Goal: Transaction & Acquisition: Purchase product/service

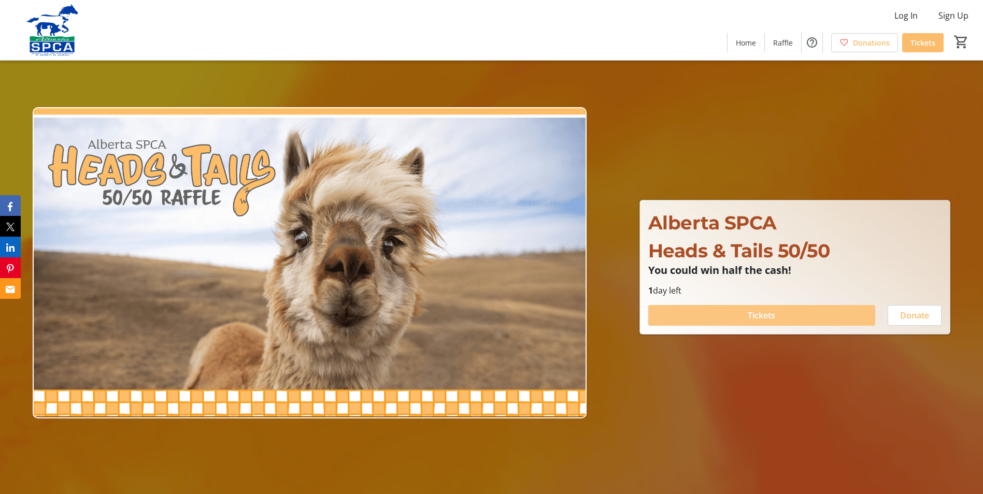
click at [775, 323] on span at bounding box center [761, 315] width 227 height 25
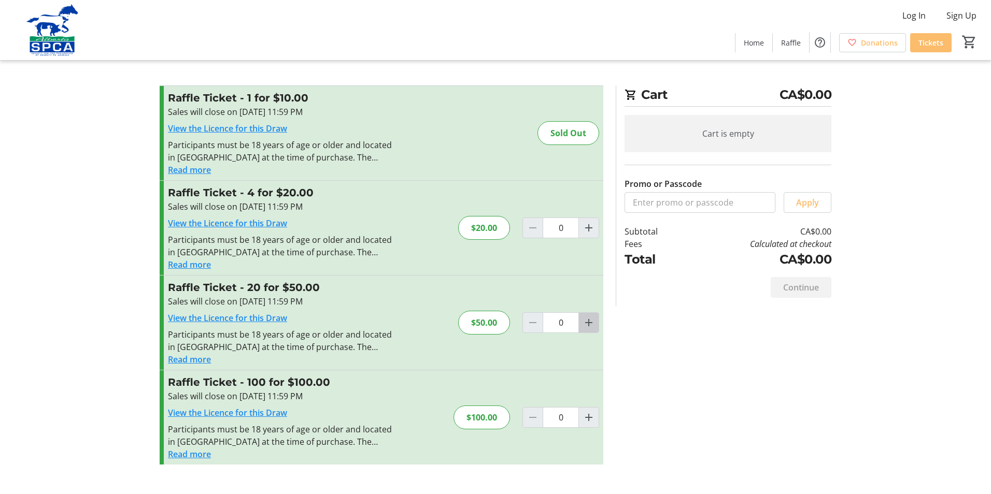
click at [587, 325] on mat-icon "Increment by one" at bounding box center [588, 323] width 12 height 12
type input "1"
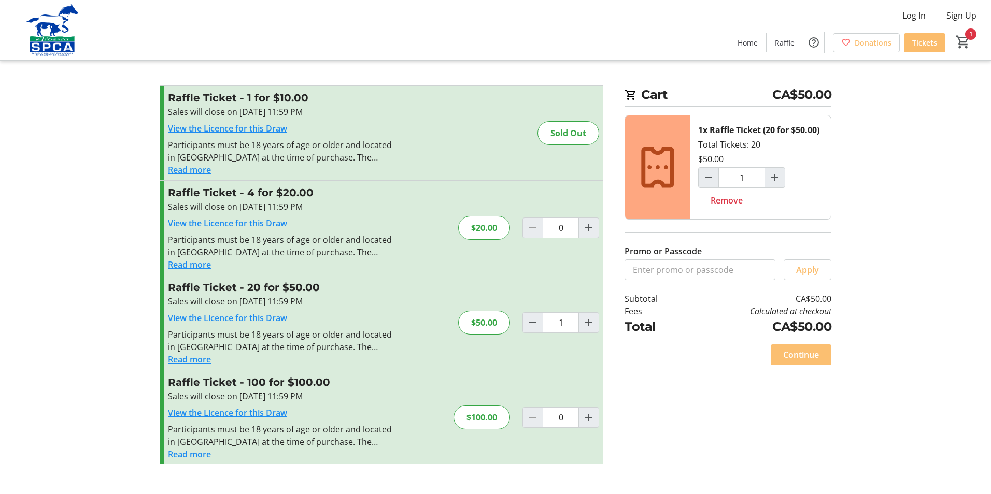
click at [794, 360] on span "Continue" at bounding box center [801, 355] width 36 height 12
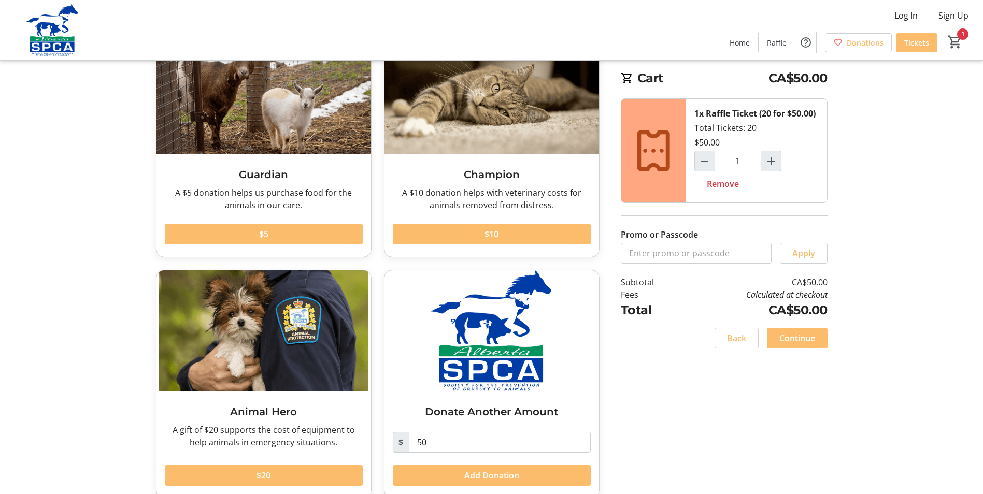
scroll to position [101, 0]
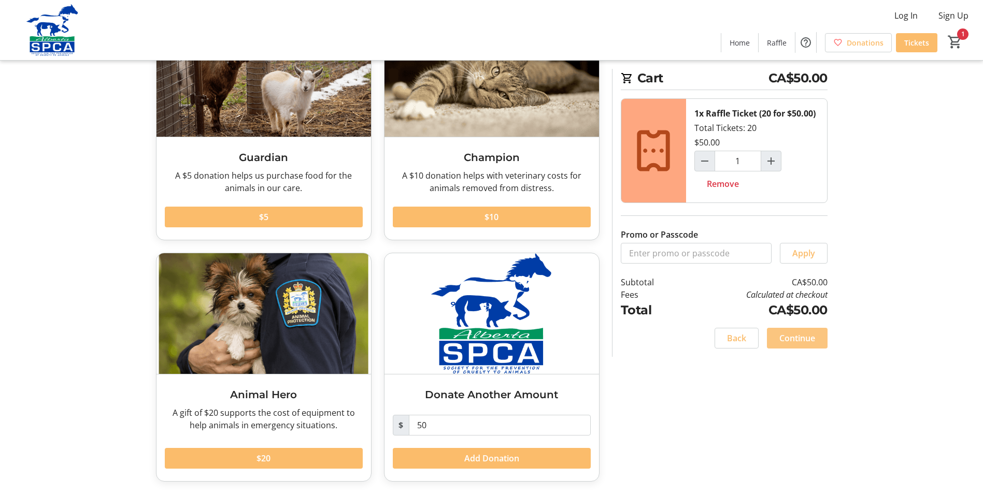
click at [777, 340] on span at bounding box center [797, 338] width 61 height 25
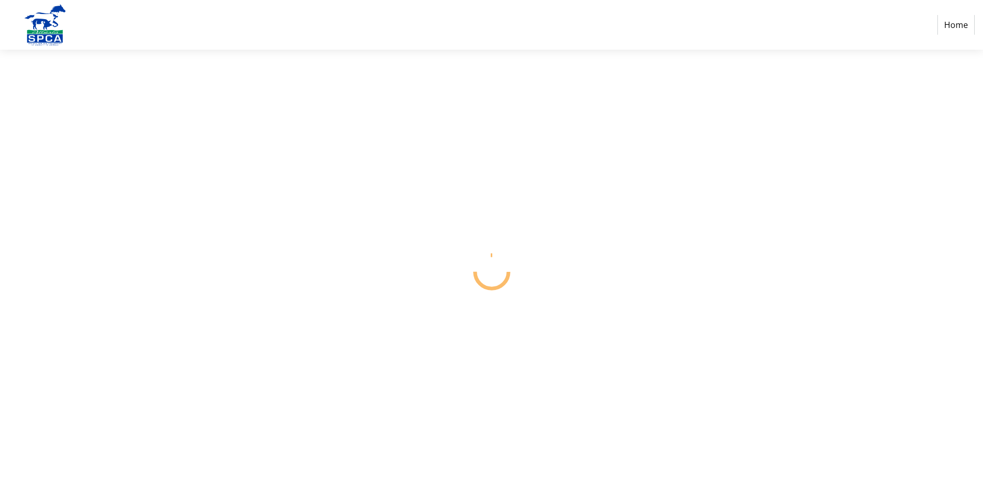
select select "CA"
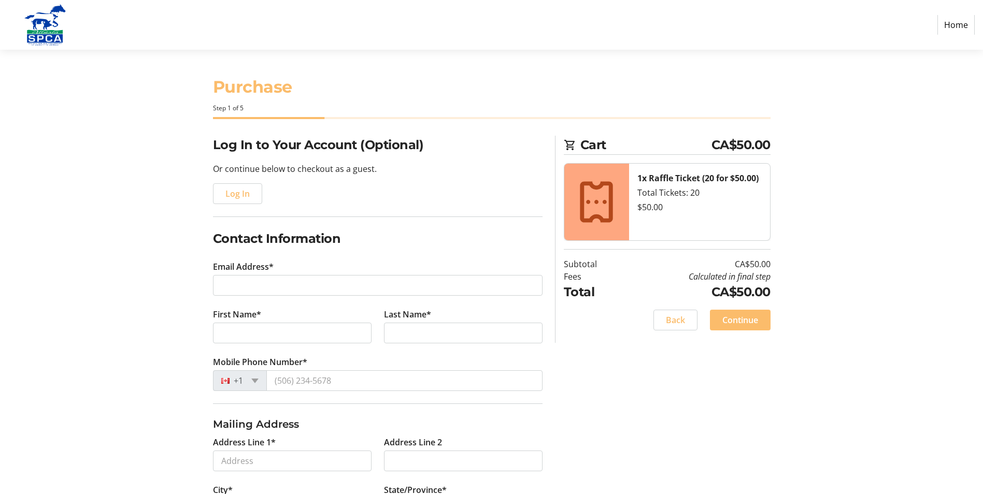
click at [419, 298] on tr-form-field "Email Address*" at bounding box center [378, 285] width 330 height 48
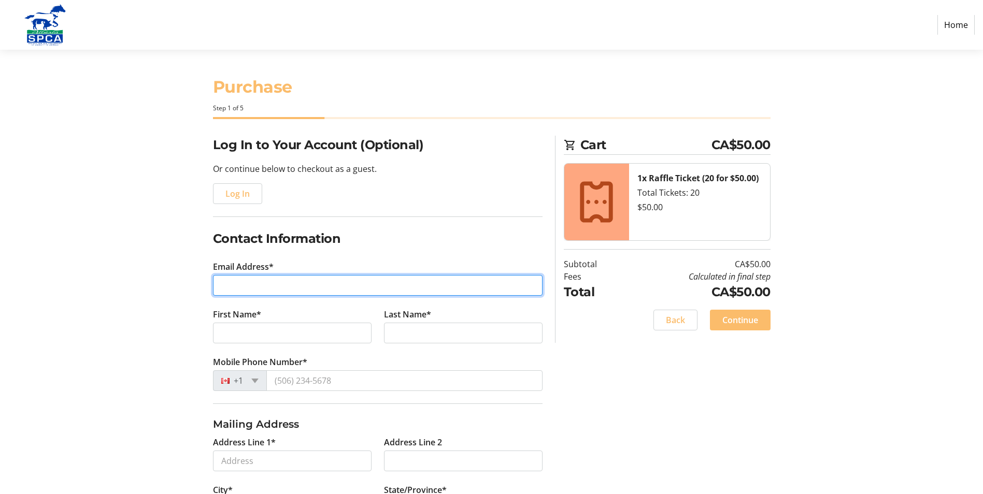
click at [420, 289] on input "Email Address*" at bounding box center [378, 285] width 330 height 21
type input "[EMAIL_ADDRESS][DOMAIN_NAME]"
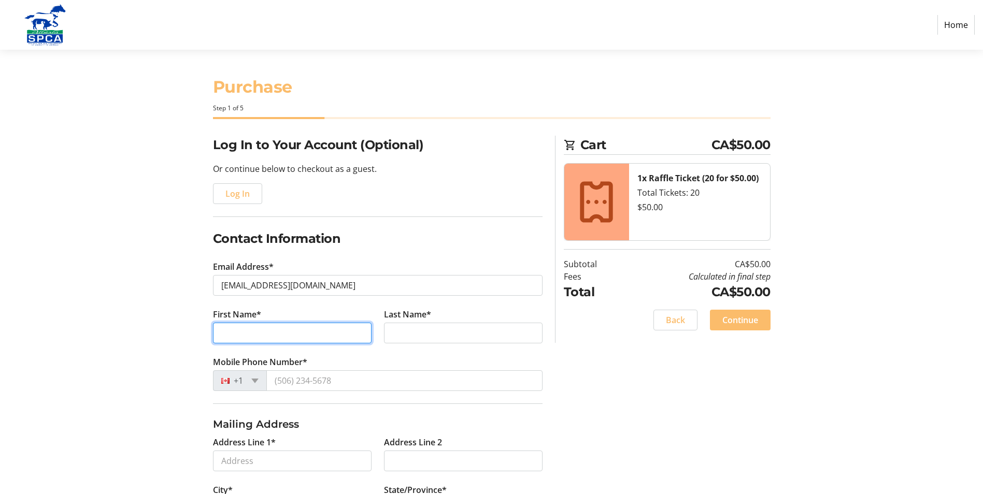
type input "Sherilen"
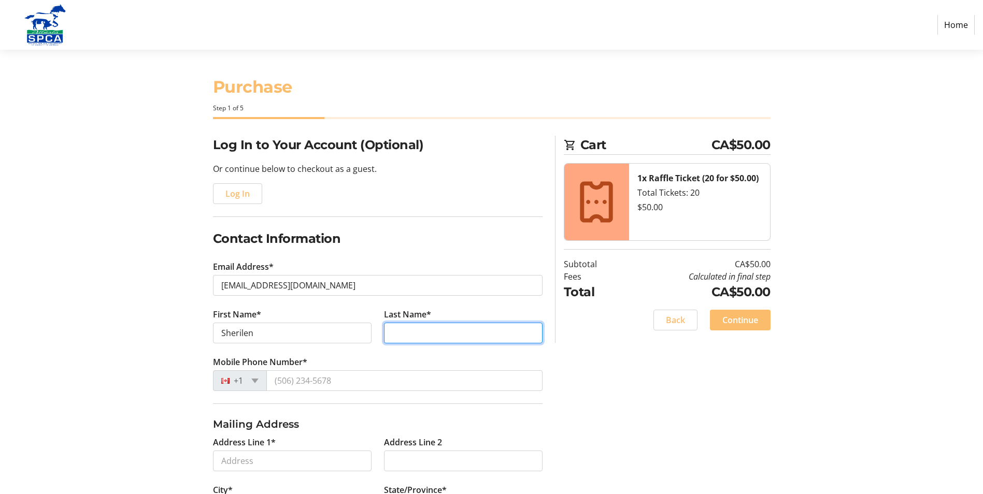
type input "Jenner"
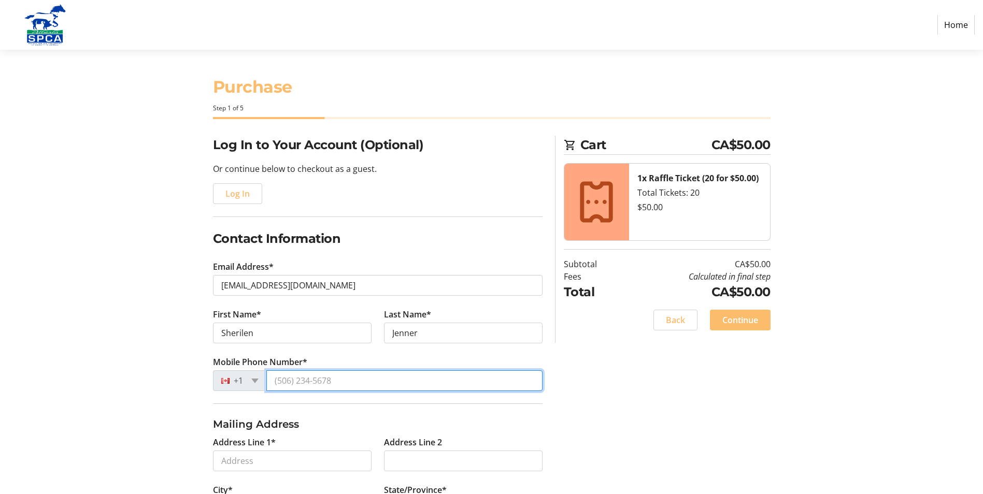
type input "[PHONE_NUMBER]"
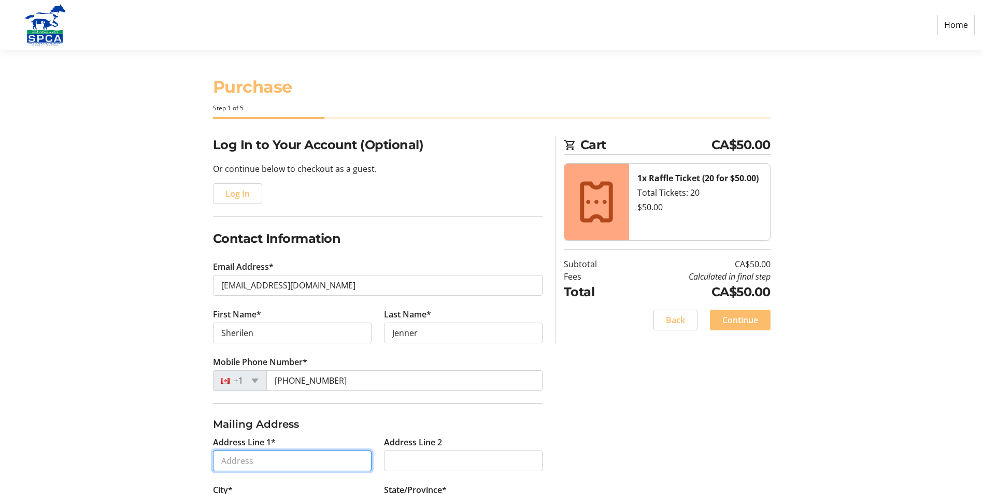
type input "[STREET_ADDRESS][PERSON_NAME]"
type input "[GEOGRAPHIC_DATA]"
select select "AB"
type input "T2E 5N3"
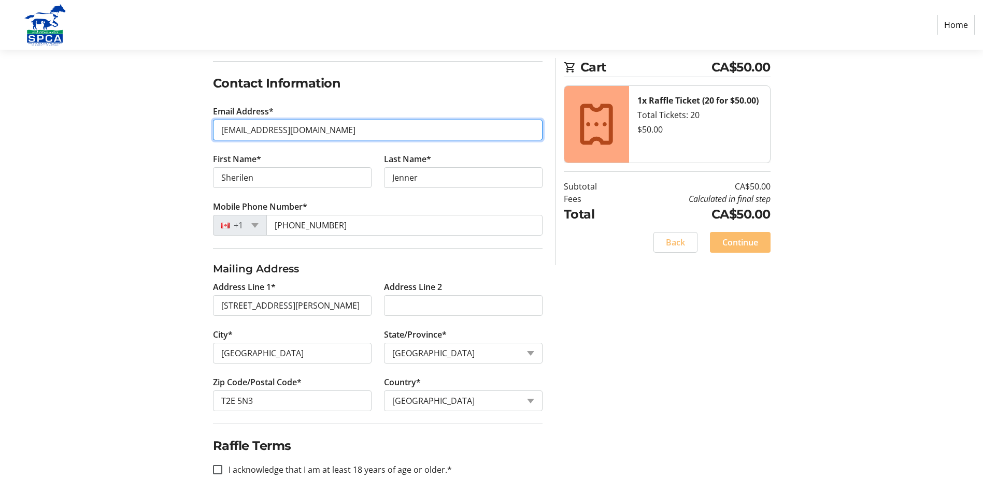
scroll to position [162, 0]
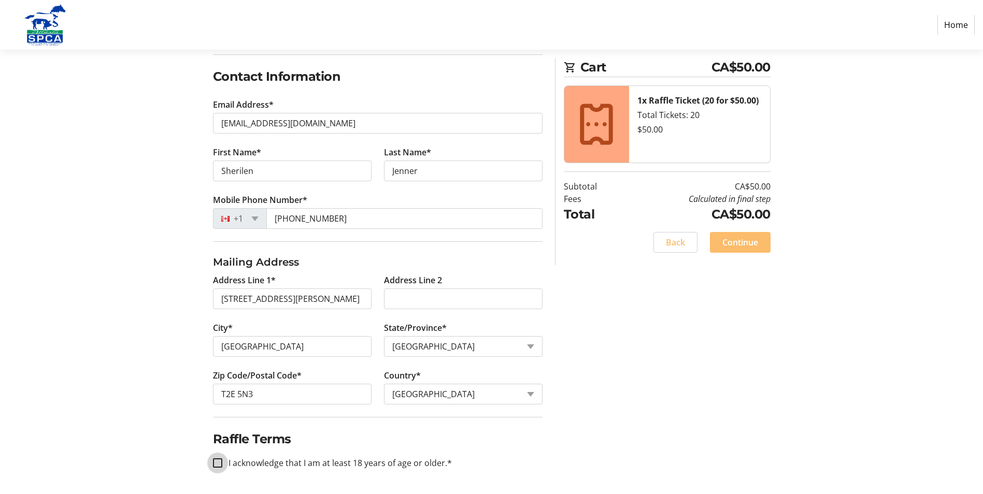
click at [221, 463] on input "I acknowledge that I am at least 18 years of age or older.*" at bounding box center [217, 463] width 9 height 9
checkbox input "true"
click at [744, 251] on span at bounding box center [740, 242] width 61 height 25
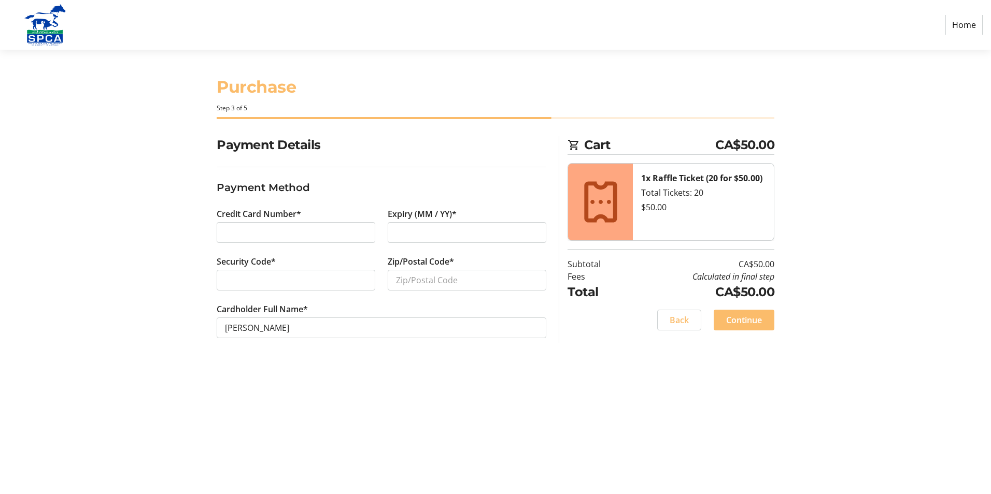
click at [387, 227] on div "Expiry (MM / YY)*" at bounding box center [466, 232] width 171 height 48
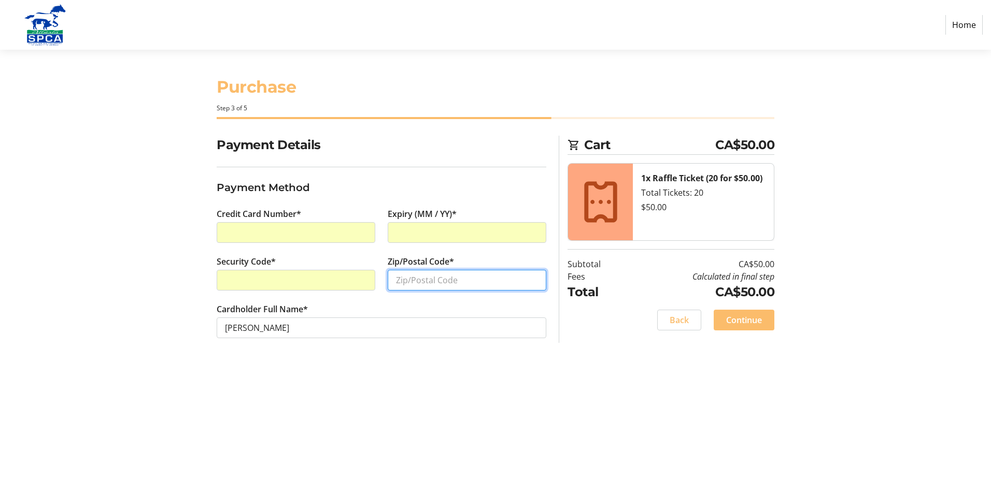
click at [428, 280] on input "Zip/Postal Code*" at bounding box center [467, 280] width 159 height 21
type input "T2E5N3"
drag, startPoint x: 729, startPoint y: 323, endPoint x: 735, endPoint y: 328, distance: 7.8
click at [729, 324] on span "Continue" at bounding box center [744, 320] width 36 height 12
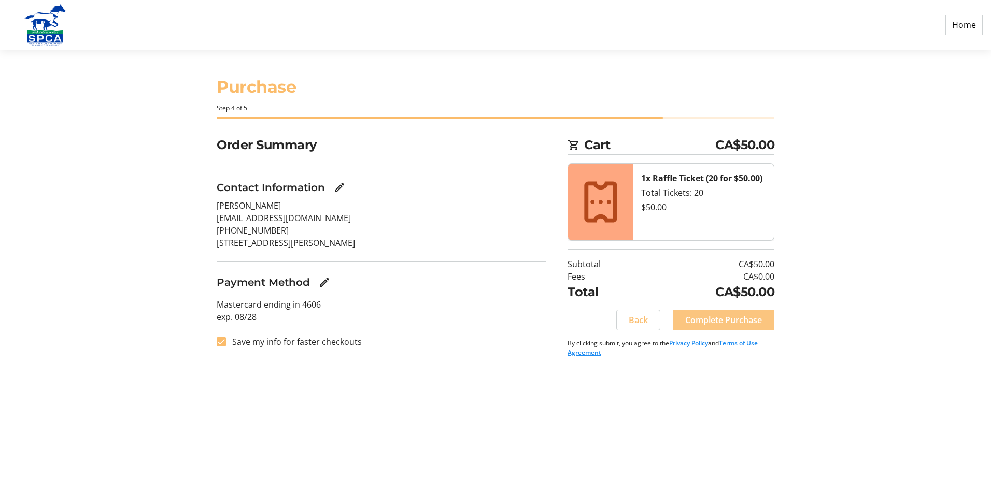
click at [756, 317] on span "Complete Purchase" at bounding box center [723, 320] width 77 height 12
